Goal: Task Accomplishment & Management: Manage account settings

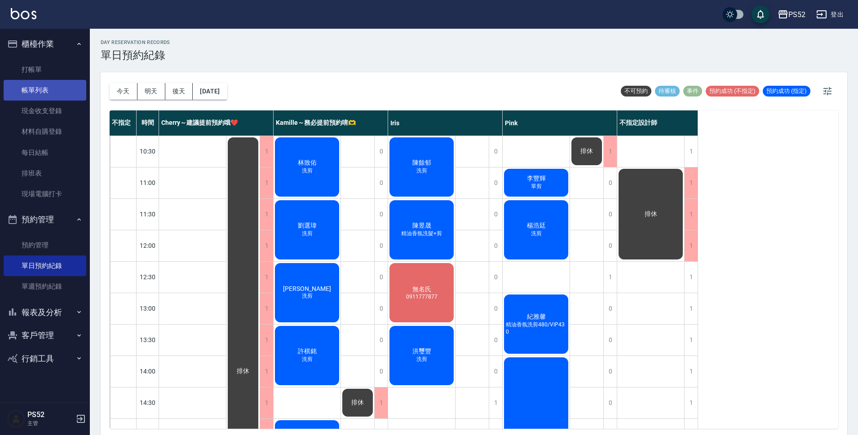
scroll to position [299, 0]
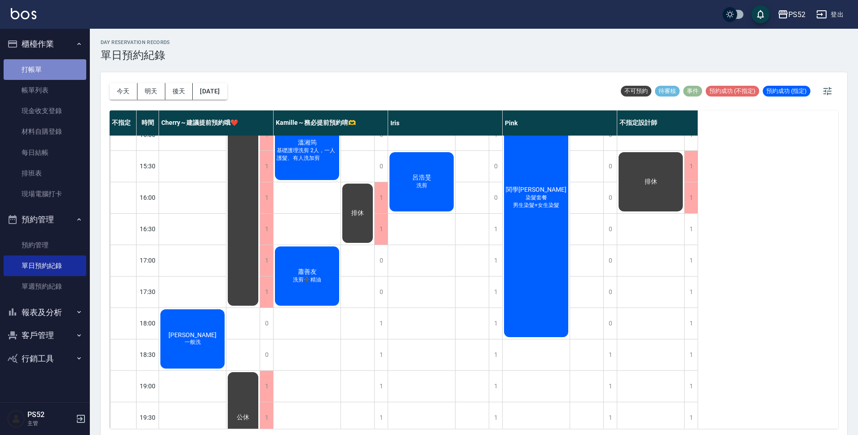
click at [32, 74] on link "打帳單" at bounding box center [45, 69] width 83 height 21
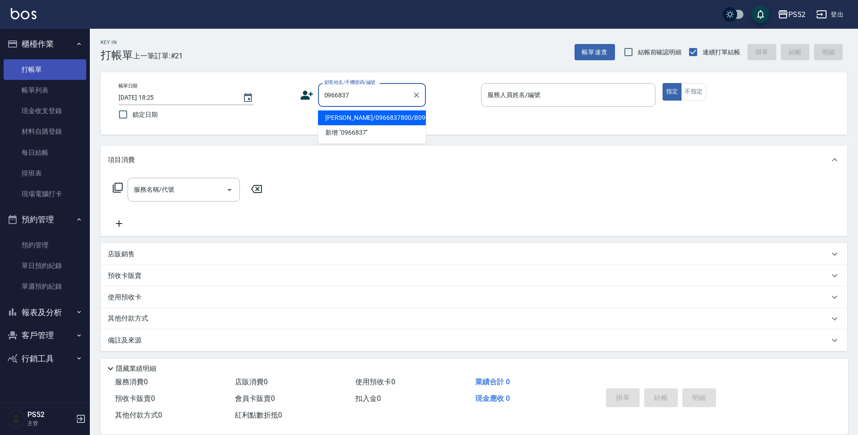
type input "[PERSON_NAME]/0966837800/B0966837800"
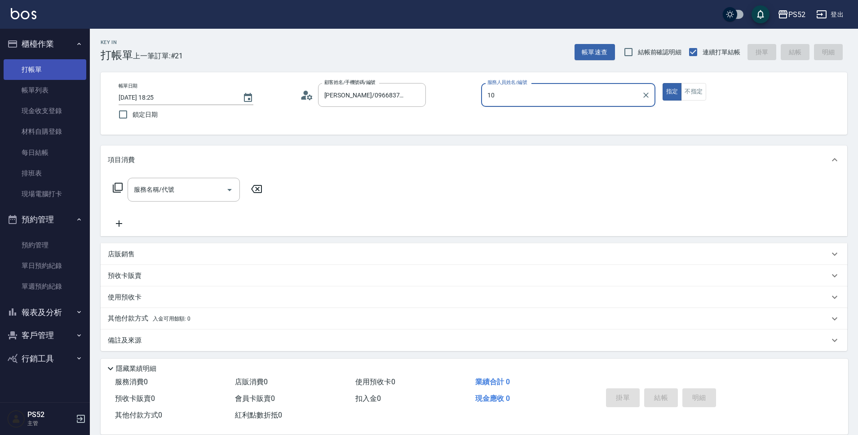
type input "Iris-10"
type button "true"
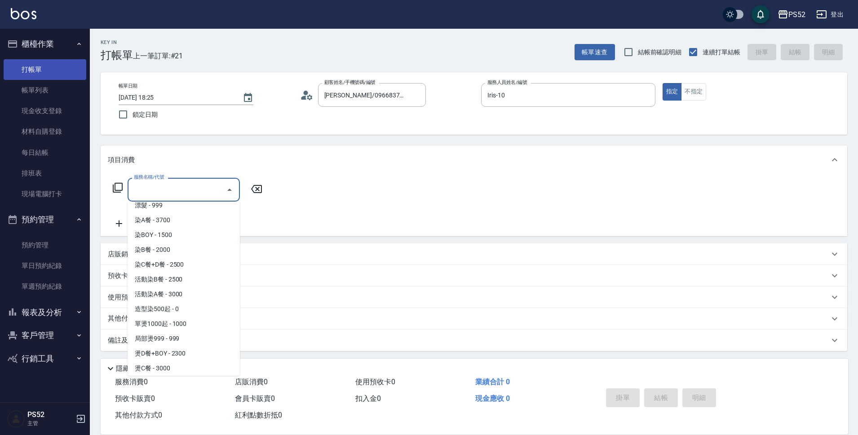
scroll to position [141, 0]
type input "燙D餐+BOY(P3)"
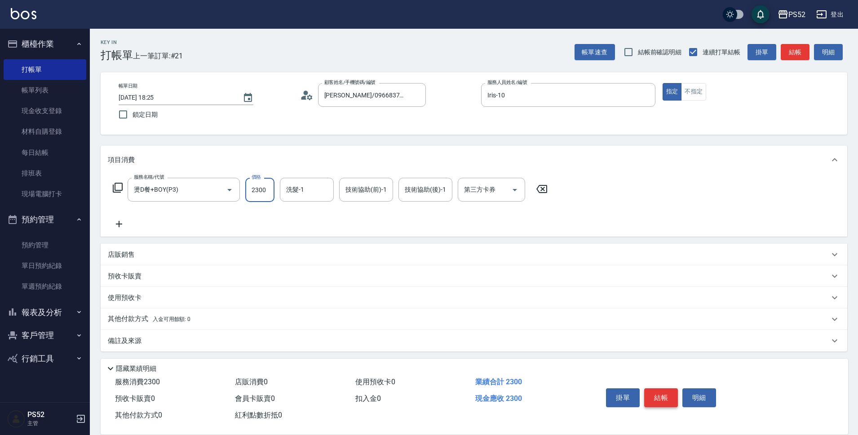
click at [671, 394] on button "結帳" at bounding box center [661, 397] width 34 height 19
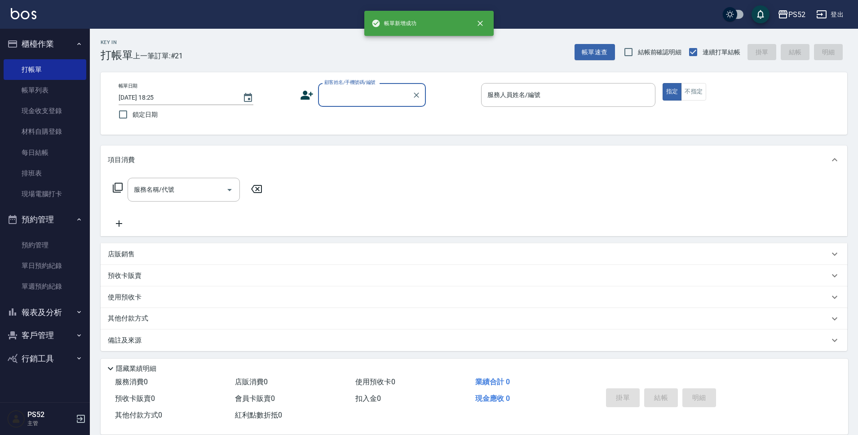
scroll to position [0, 0]
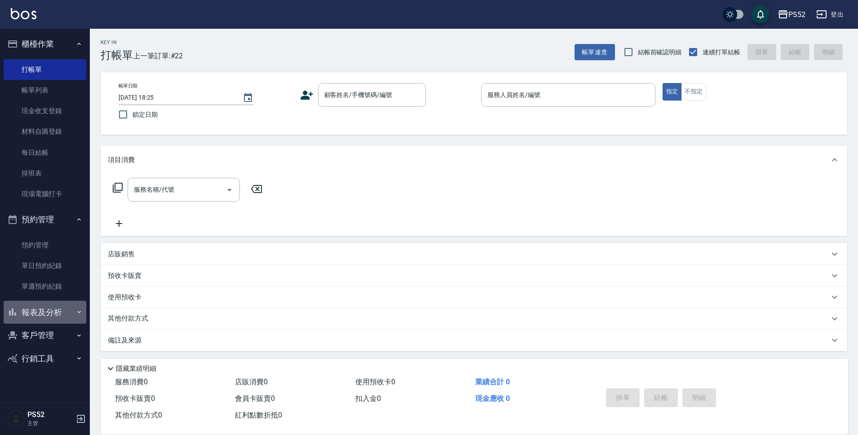
click at [48, 315] on button "報表及分析" at bounding box center [45, 312] width 83 height 23
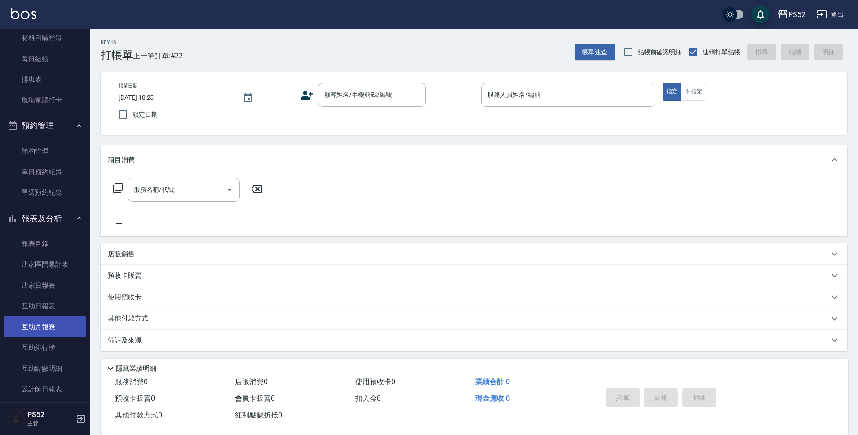
scroll to position [135, 0]
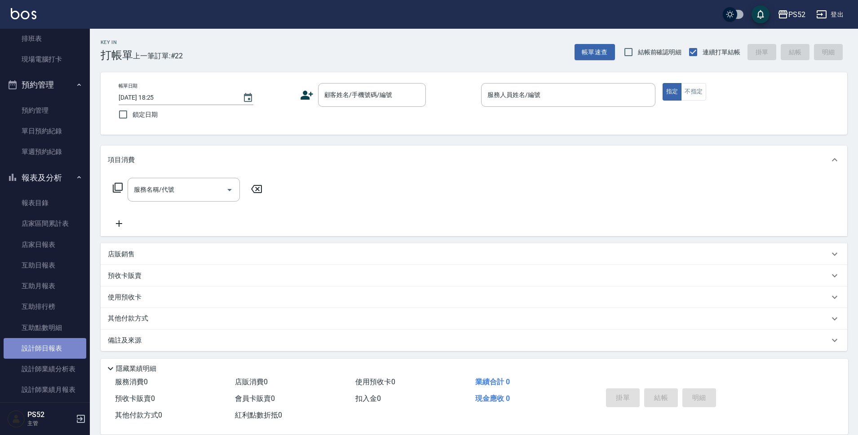
click at [46, 357] on link "設計師日報表" at bounding box center [45, 348] width 83 height 21
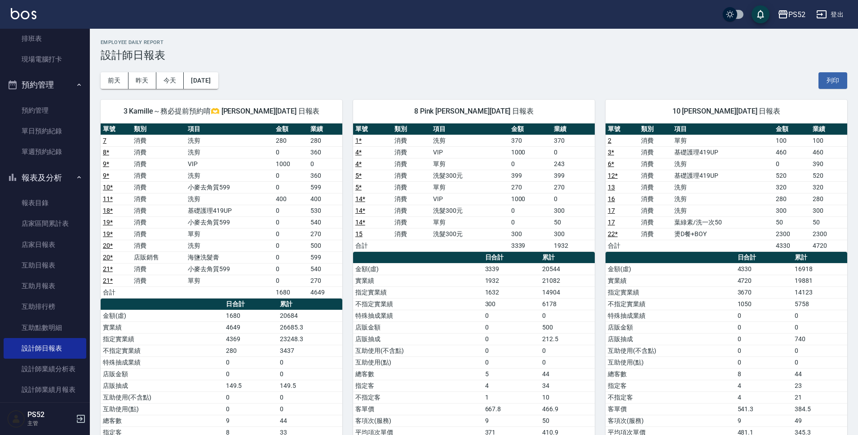
click at [51, 179] on button "報表及分析" at bounding box center [45, 177] width 83 height 23
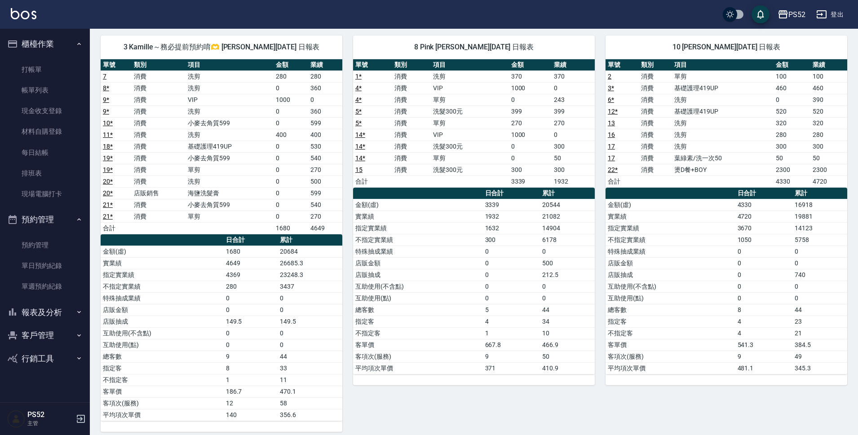
scroll to position [72, 0]
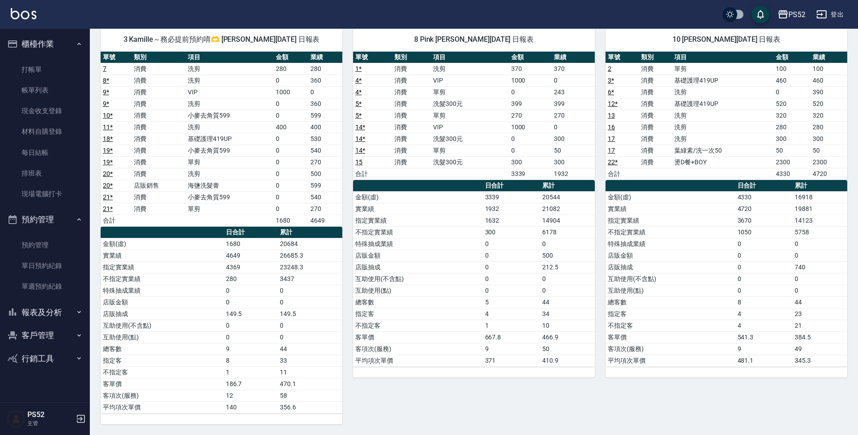
click at [43, 222] on button "預約管理" at bounding box center [45, 219] width 83 height 23
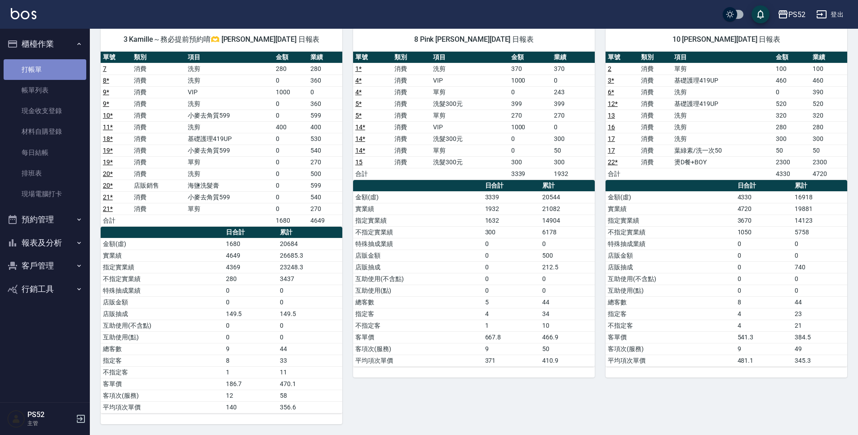
click at [49, 69] on link "打帳單" at bounding box center [45, 69] width 83 height 21
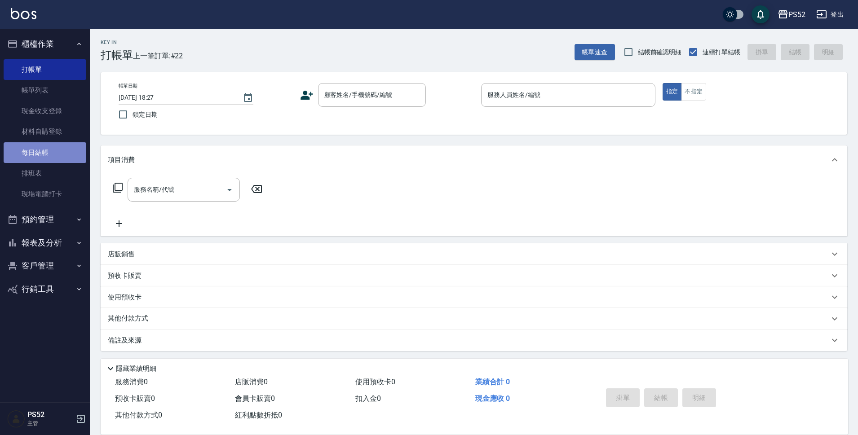
click at [36, 154] on link "每日結帳" at bounding box center [45, 152] width 83 height 21
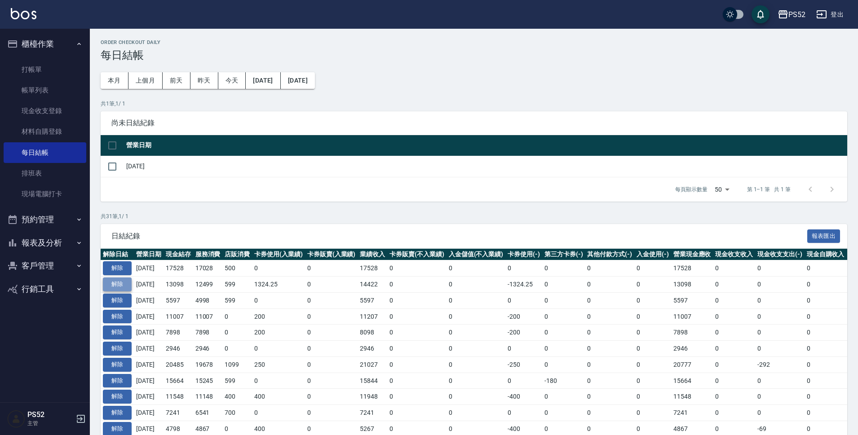
click at [128, 283] on button "解除" at bounding box center [117, 284] width 29 height 14
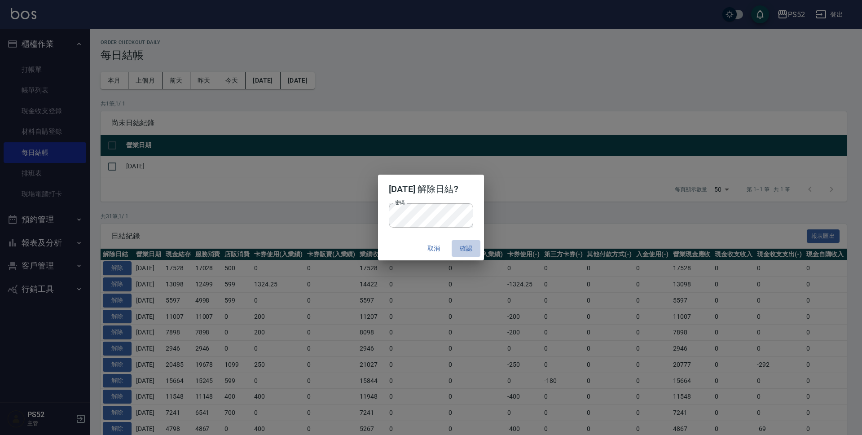
click at [475, 244] on button "確認" at bounding box center [466, 248] width 29 height 17
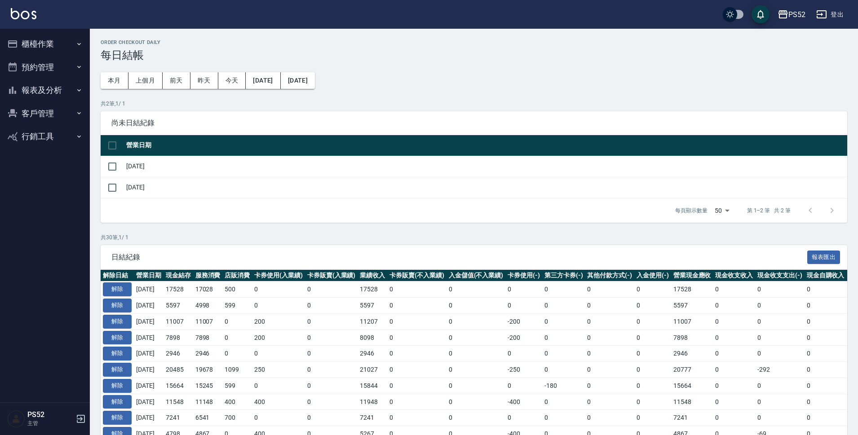
click at [46, 45] on button "櫃檯作業" at bounding box center [45, 43] width 83 height 23
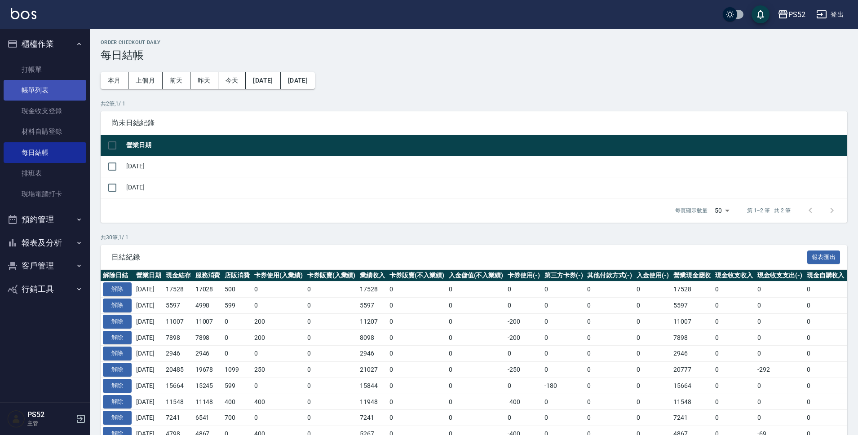
click at [57, 96] on link "帳單列表" at bounding box center [45, 90] width 83 height 21
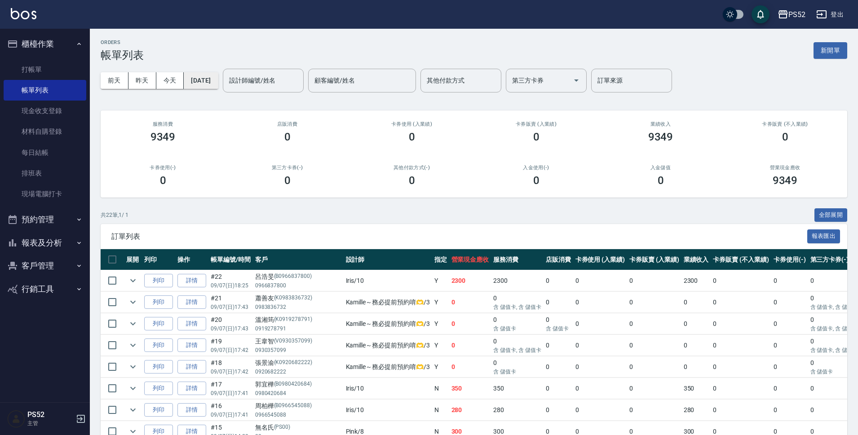
click at [207, 79] on button "[DATE]" at bounding box center [201, 80] width 34 height 17
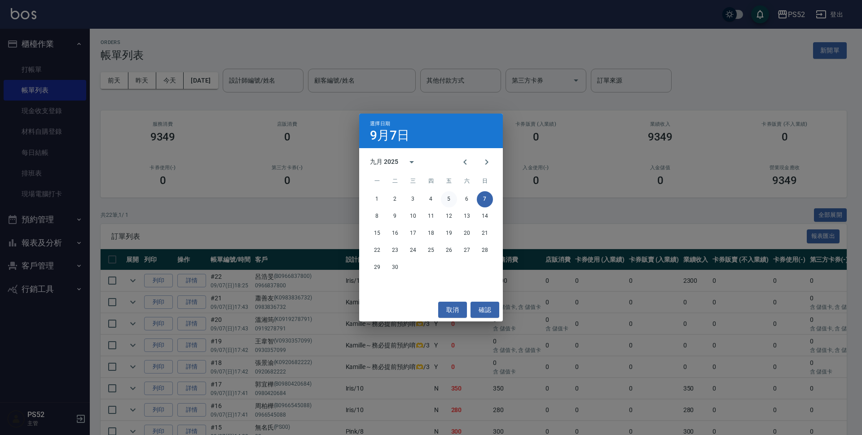
click at [446, 193] on button "5" at bounding box center [449, 199] width 16 height 16
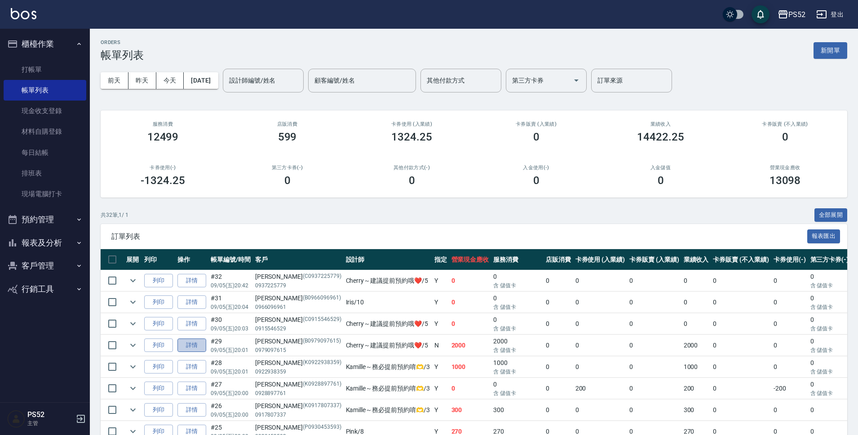
click at [198, 344] on link "詳情" at bounding box center [191, 346] width 29 height 14
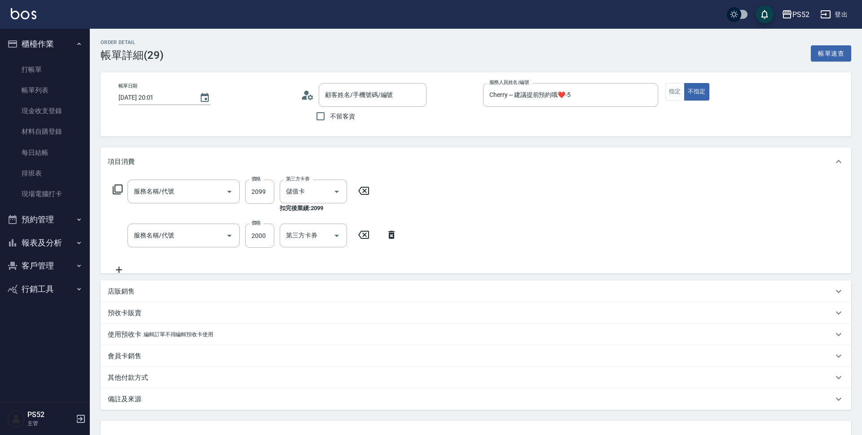
type input "2025/09/05 20:01"
type input "Cherry～建議提前預約哦❤️-5"
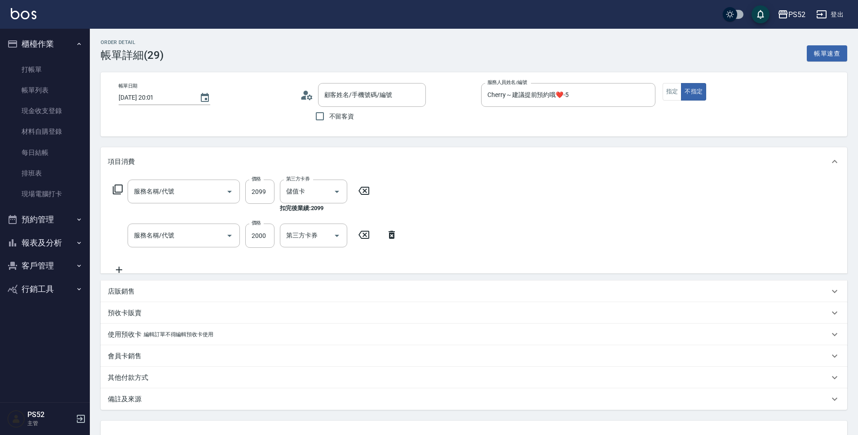
type input "燙D餐+BOY(P3)"
type input "VIP(888)"
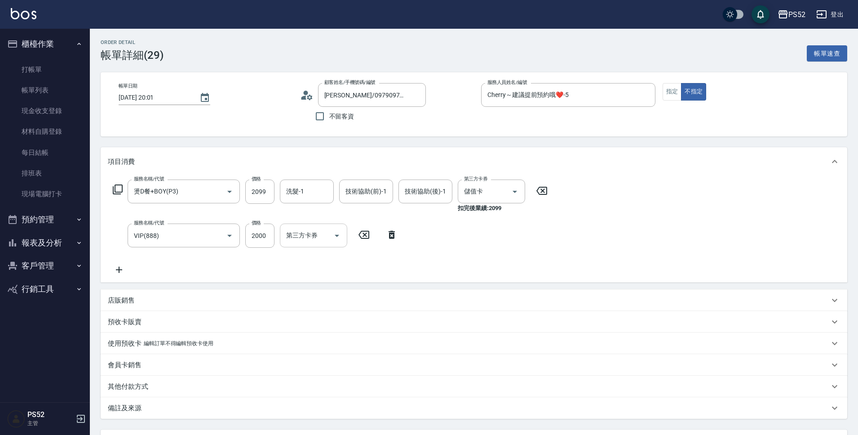
type input "卓育緗/0979097615/B0979097615"
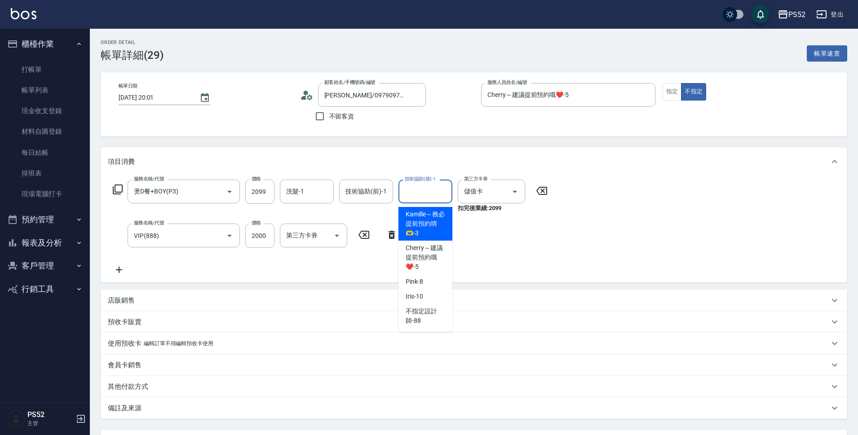
click at [431, 190] on div "技術協助(後)-1 技術協助(後)-1" at bounding box center [425, 192] width 54 height 24
click at [432, 190] on input "Cherry～建議提前預約哦❤️-5" at bounding box center [418, 192] width 32 height 16
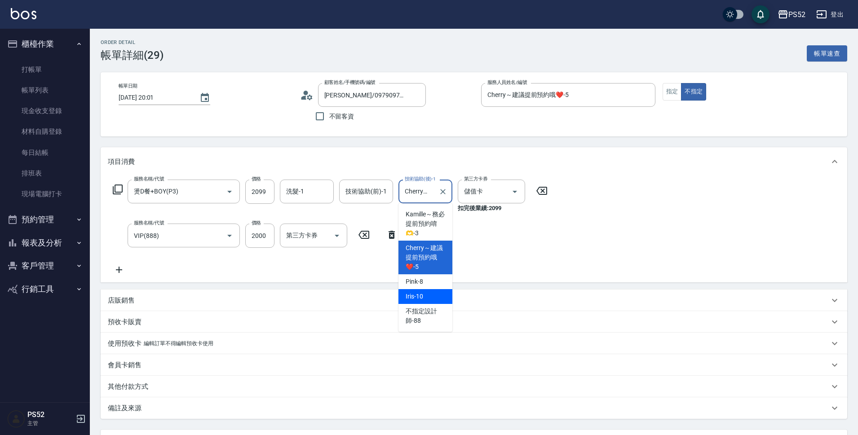
click at [437, 289] on div "Iris -10" at bounding box center [425, 296] width 54 height 15
type input "Iris-10"
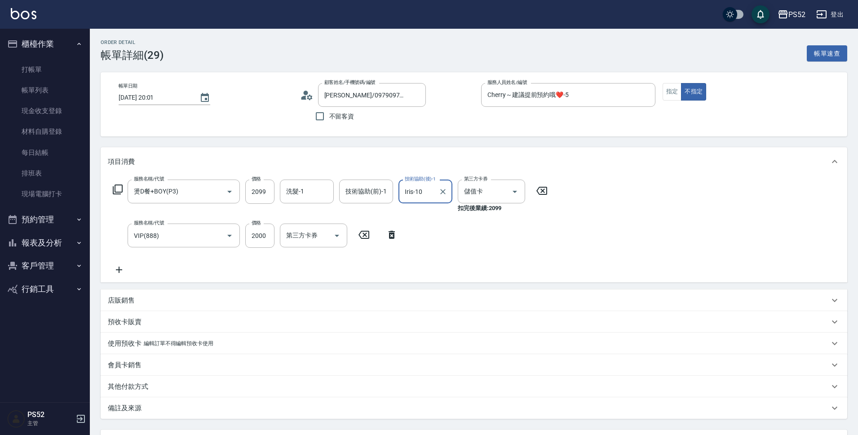
click at [581, 254] on div "服務名稱/代號 燙D餐+BOY(P3) 服務名稱/代號 價格 2099 價格 洗髮-1 洗髮-1 技術協助(前)-1 技術協助(前)-1 技術協助(後)-1 …" at bounding box center [474, 229] width 746 height 106
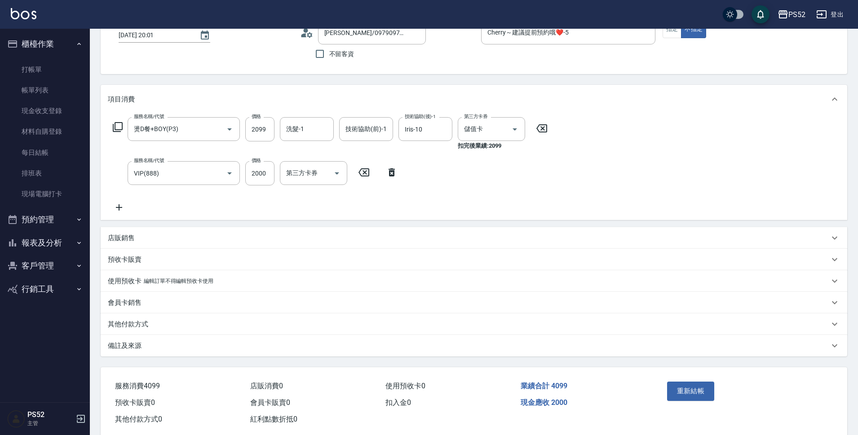
scroll to position [75, 0]
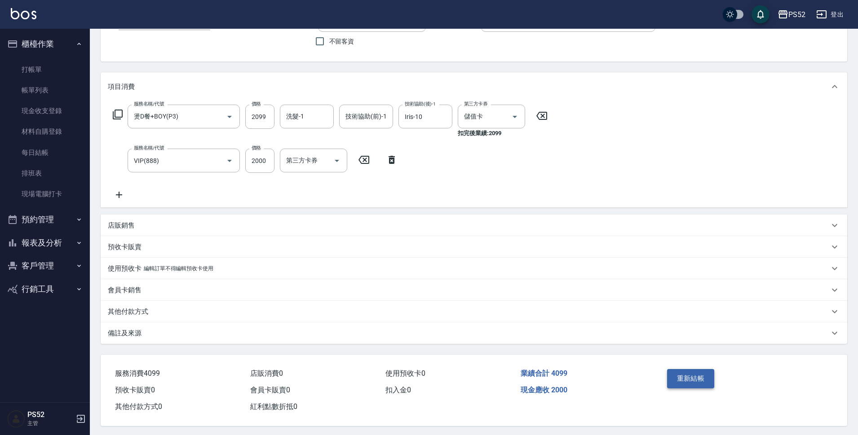
click at [701, 374] on button "重新結帳" at bounding box center [691, 378] width 48 height 19
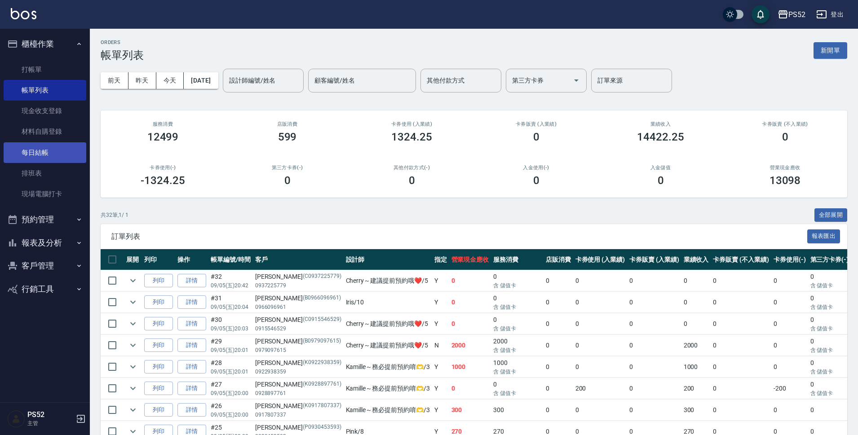
click at [43, 154] on link "每日結帳" at bounding box center [45, 152] width 83 height 21
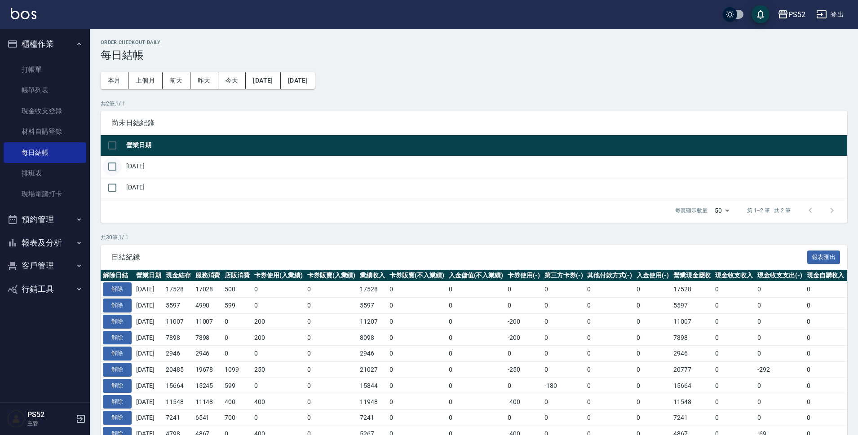
click at [106, 168] on input "checkbox" at bounding box center [112, 166] width 19 height 19
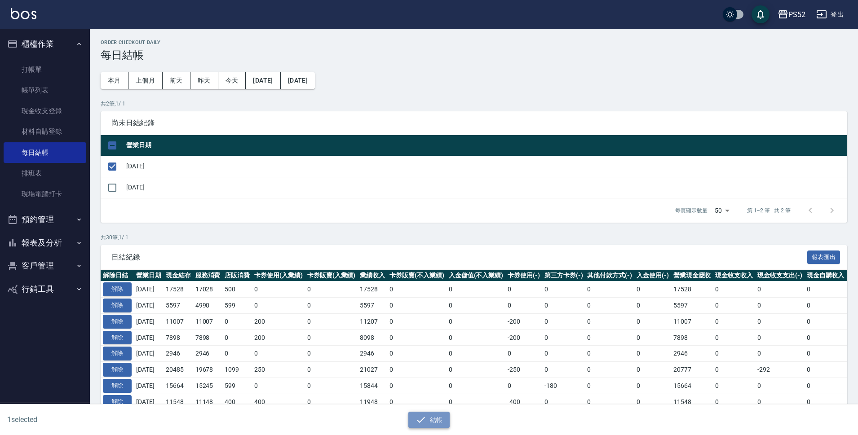
click at [429, 414] on button "結帳" at bounding box center [429, 420] width 42 height 17
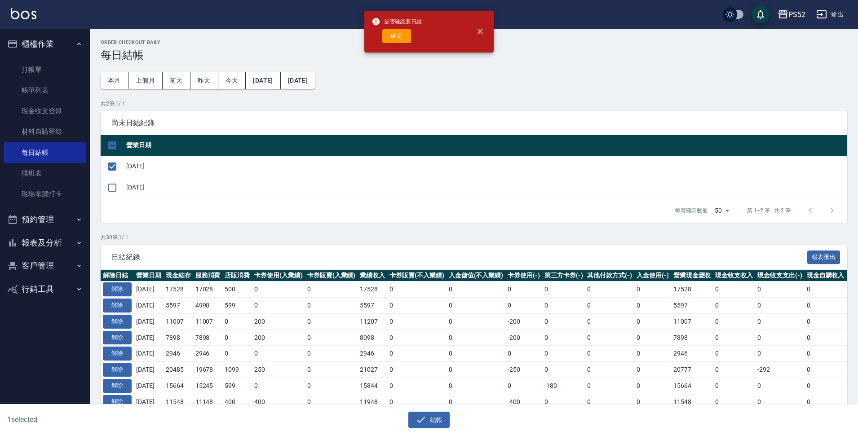
click at [392, 29] on div "是否確認要日結 確定" at bounding box center [396, 31] width 50 height 36
click at [401, 38] on button "確定" at bounding box center [396, 36] width 29 height 14
checkbox input "false"
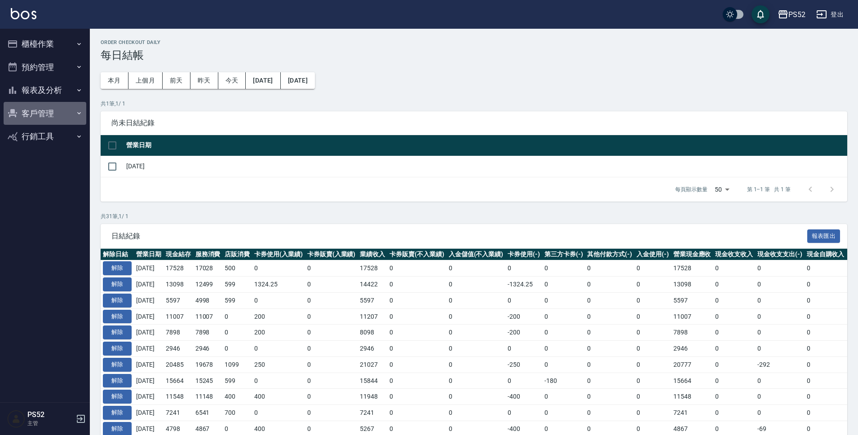
click at [39, 115] on button "客戶管理" at bounding box center [45, 113] width 83 height 23
click at [54, 143] on link "客戶列表" at bounding box center [45, 138] width 83 height 21
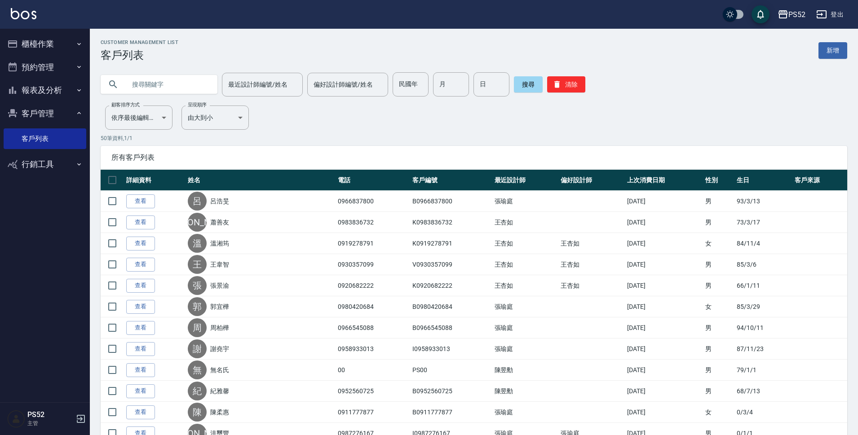
click at [176, 87] on input "text" at bounding box center [168, 84] width 84 height 24
type input "09582"
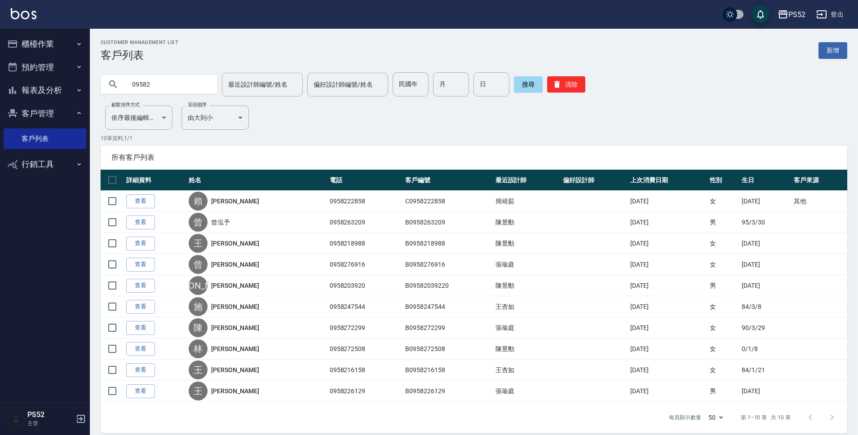
click at [43, 61] on button "預約管理" at bounding box center [45, 67] width 83 height 23
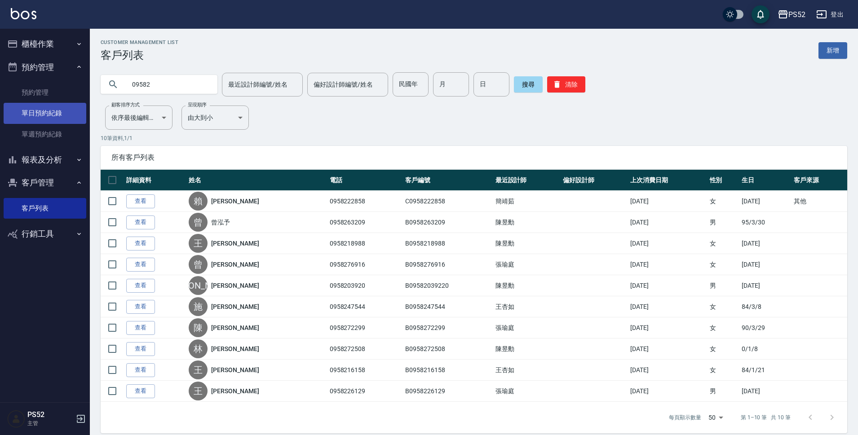
click at [56, 116] on link "單日預約紀錄" at bounding box center [45, 113] width 83 height 21
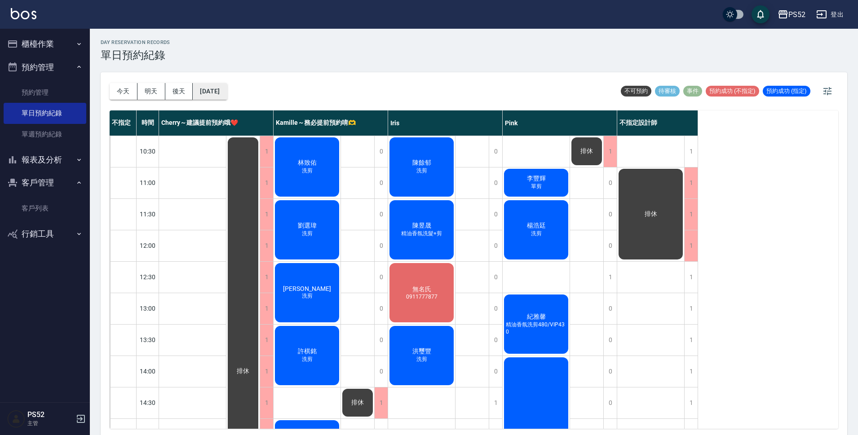
click at [227, 91] on button "[DATE]" at bounding box center [210, 91] width 34 height 17
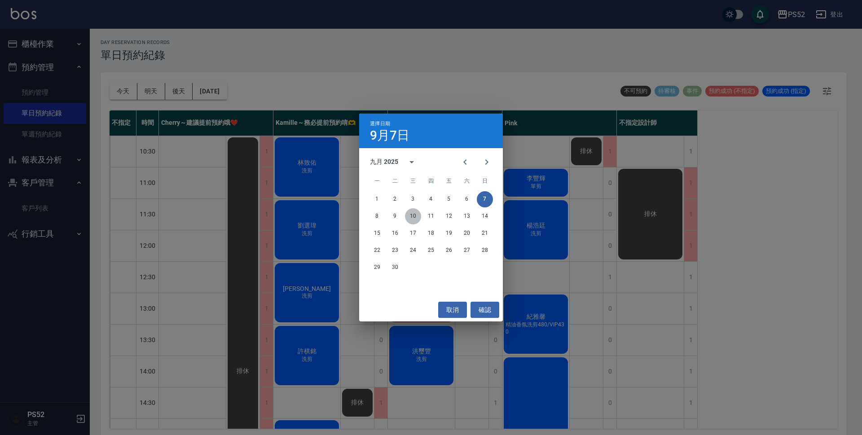
click at [410, 216] on button "10" at bounding box center [413, 216] width 16 height 16
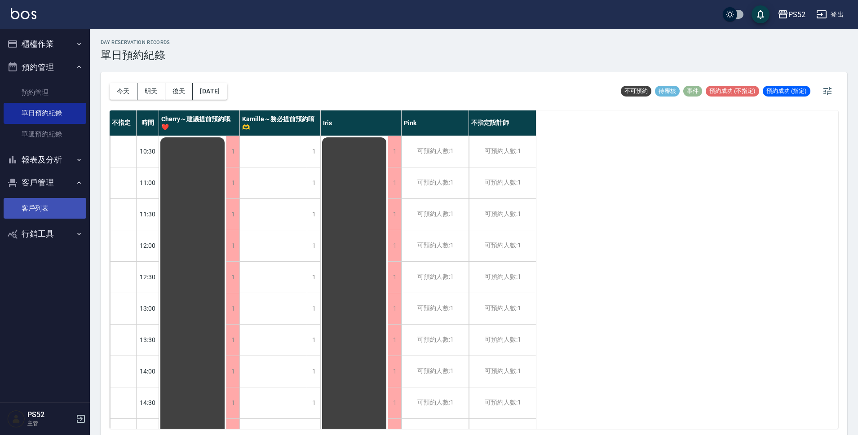
click at [48, 215] on link "客戶列表" at bounding box center [45, 208] width 83 height 21
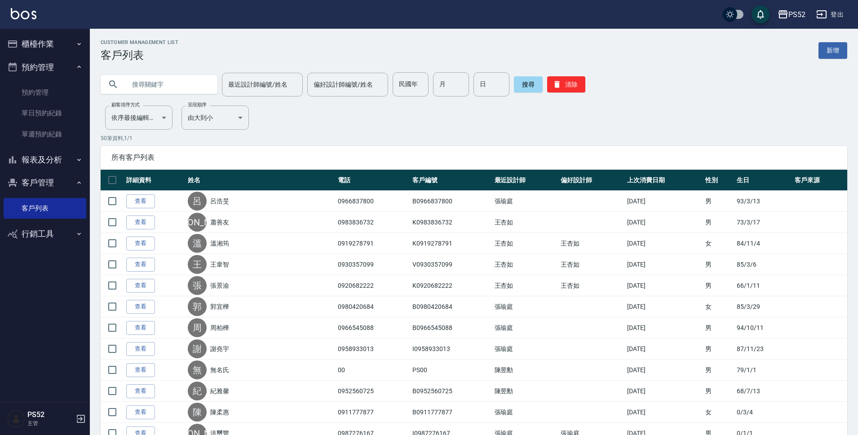
click at [170, 84] on input "text" at bounding box center [168, 84] width 84 height 24
type input "0958263"
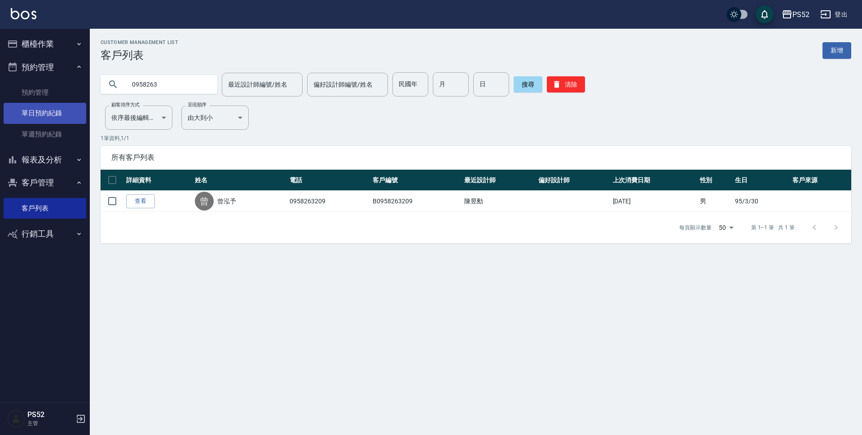
click at [49, 112] on link "單日預約紀錄" at bounding box center [45, 113] width 83 height 21
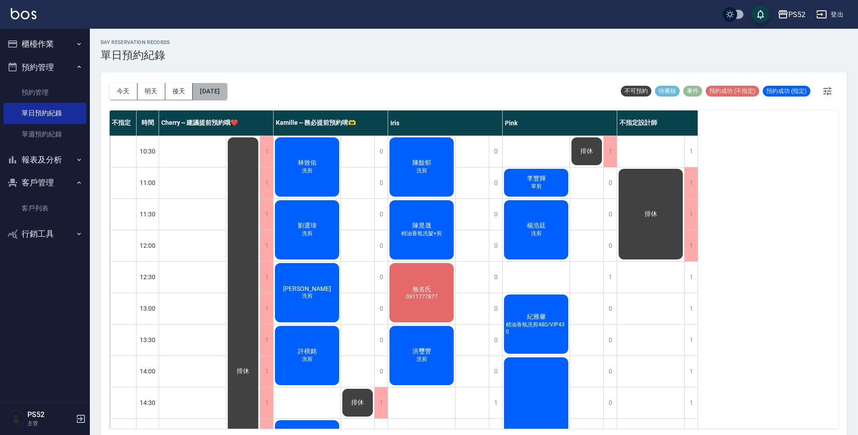
click at [227, 95] on button "[DATE]" at bounding box center [210, 91] width 34 height 17
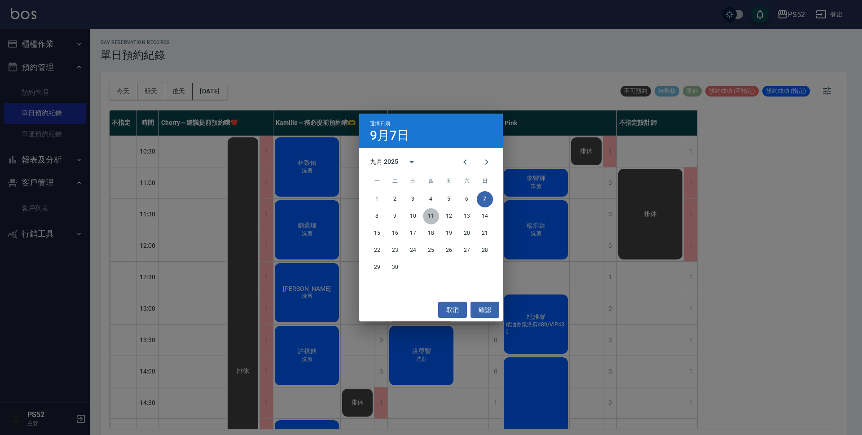
click at [433, 215] on button "11" at bounding box center [431, 216] width 16 height 16
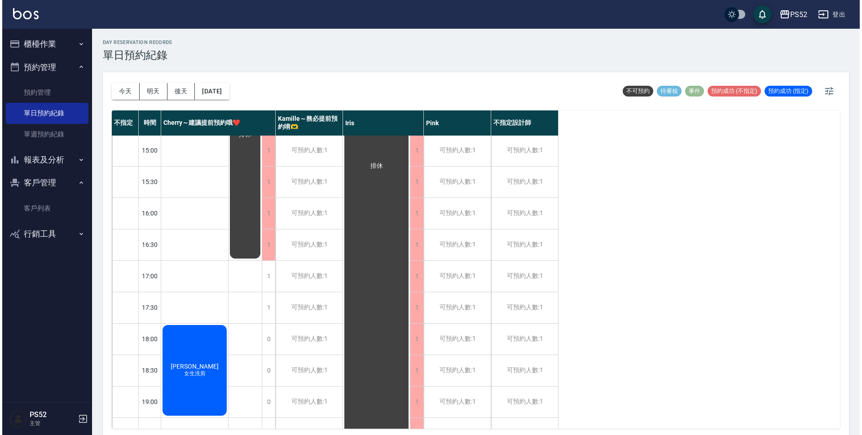
scroll to position [284, 0]
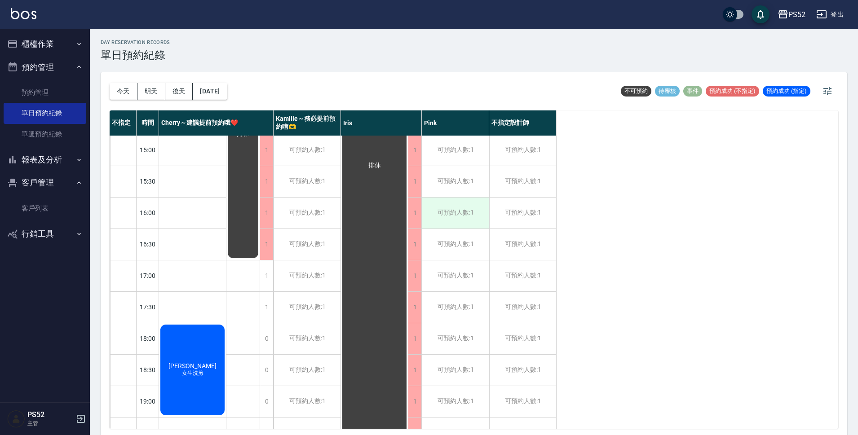
click at [459, 223] on div "可預約人數:1" at bounding box center [455, 213] width 67 height 31
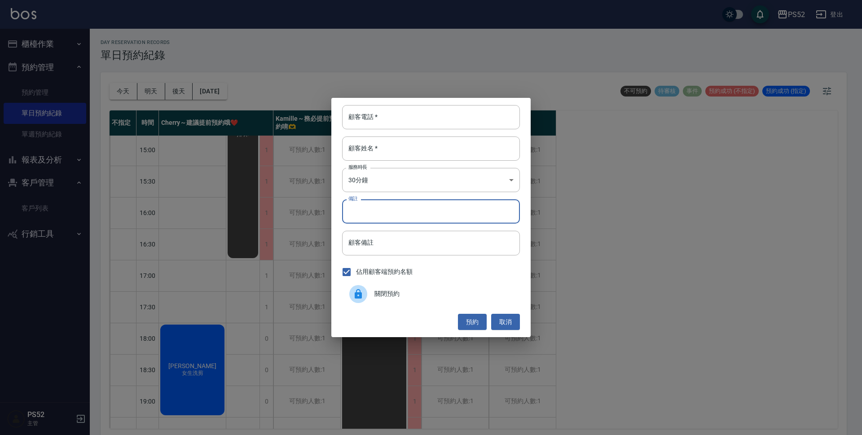
click at [437, 208] on input "備註" at bounding box center [431, 211] width 178 height 24
type input "＿"
click at [434, 212] on input "＿" at bounding box center [431, 211] width 178 height 24
click at [44, 214] on div "顧客電話   * 顧客電話   * 顧客姓名   * 顧客姓名   * 服務時長 30分鐘 1 服務時長 備註 備註 顧客備註 顧客備註 佔用顧客端預約名額 …" at bounding box center [431, 217] width 862 height 435
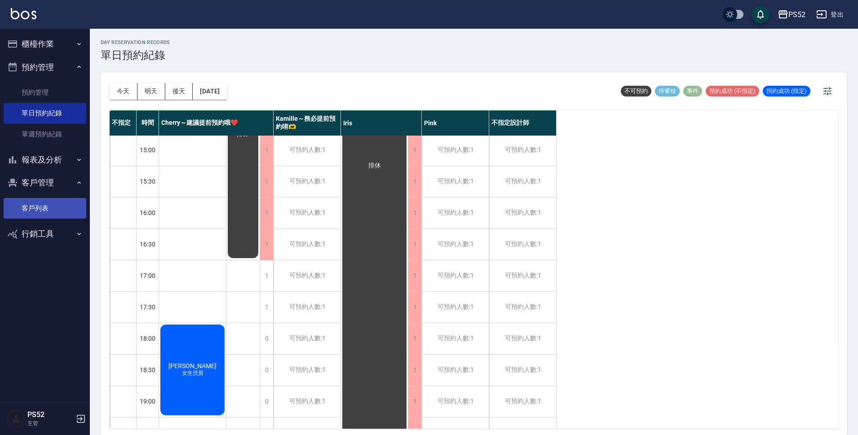
click at [47, 209] on link "客戶列表" at bounding box center [45, 208] width 83 height 21
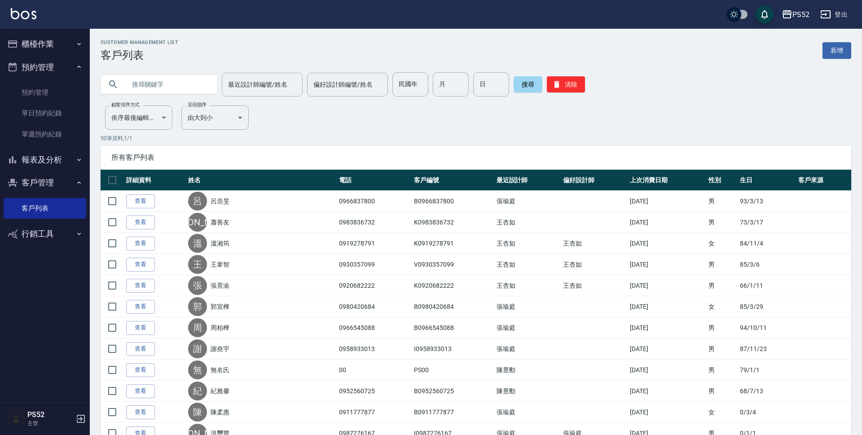
click at [162, 95] on input "text" at bounding box center [168, 84] width 84 height 24
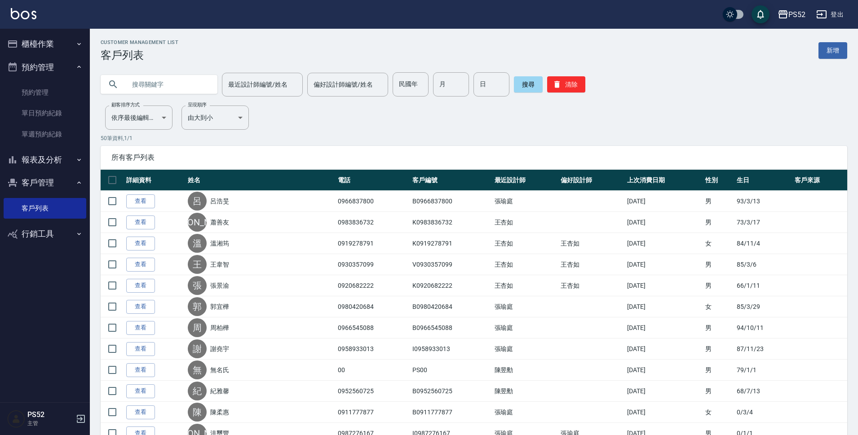
click at [167, 87] on input "text" at bounding box center [168, 84] width 84 height 24
type input "095826"
